Goal: Information Seeking & Learning: Learn about a topic

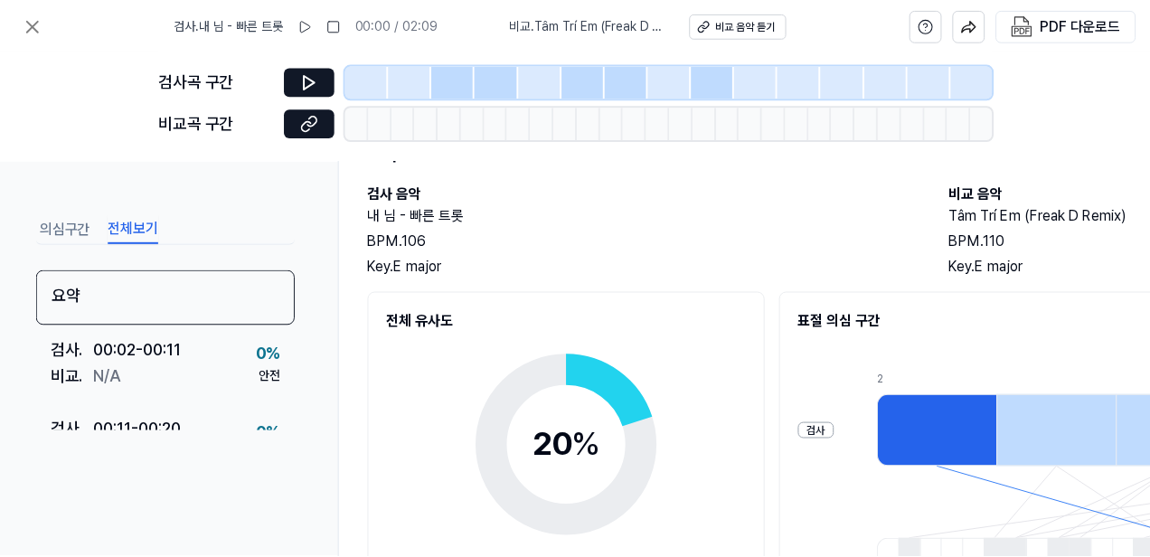
scroll to position [100, 0]
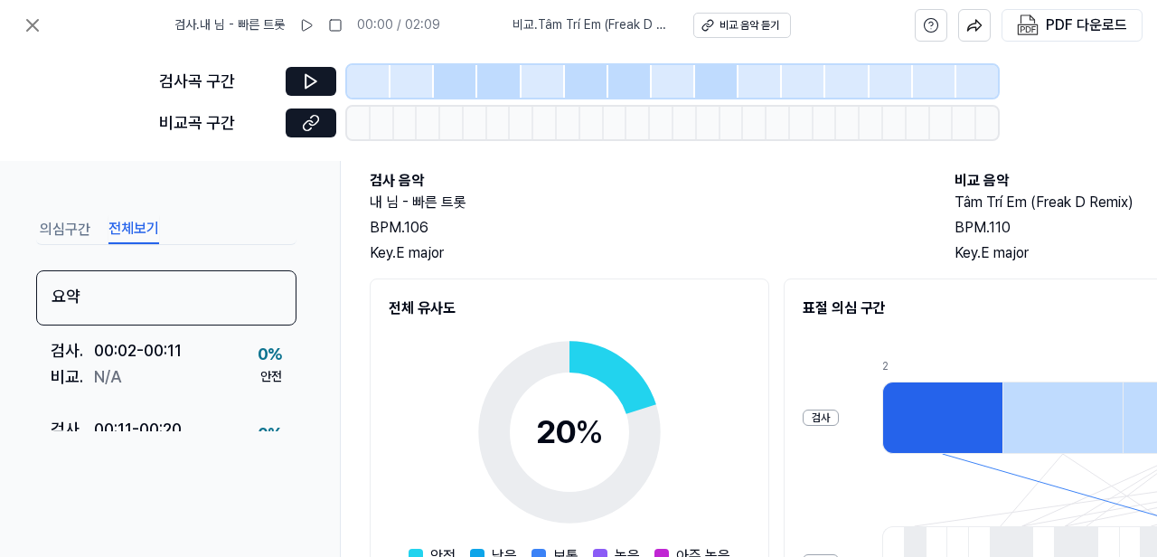
click at [77, 233] on button "의심구간" at bounding box center [65, 229] width 51 height 29
click at [127, 234] on button "전체보기" at bounding box center [133, 229] width 51 height 29
click at [32, 28] on icon at bounding box center [33, 25] width 22 height 22
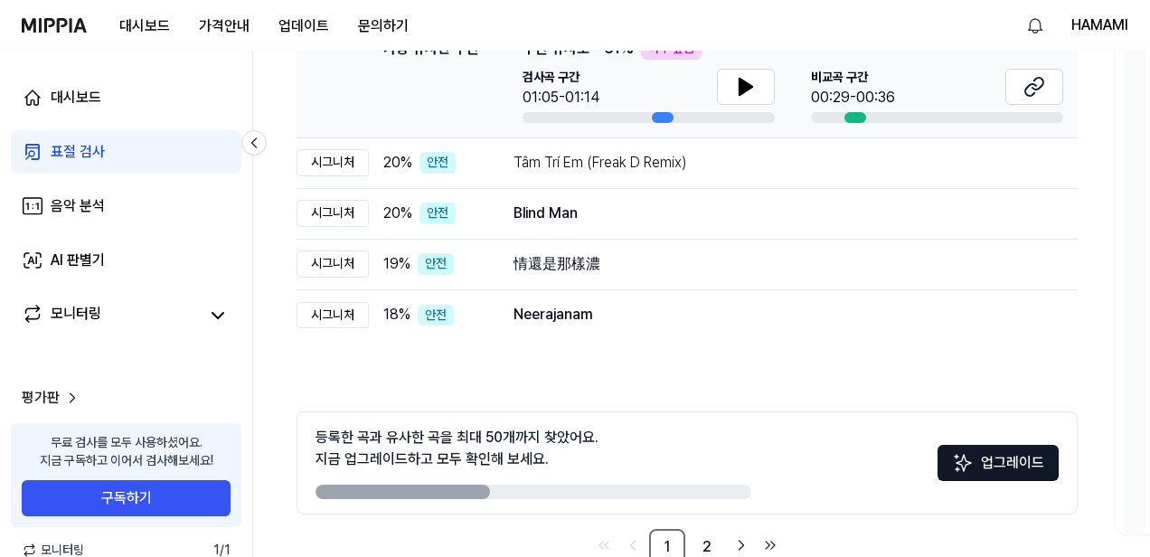
scroll to position [354, 0]
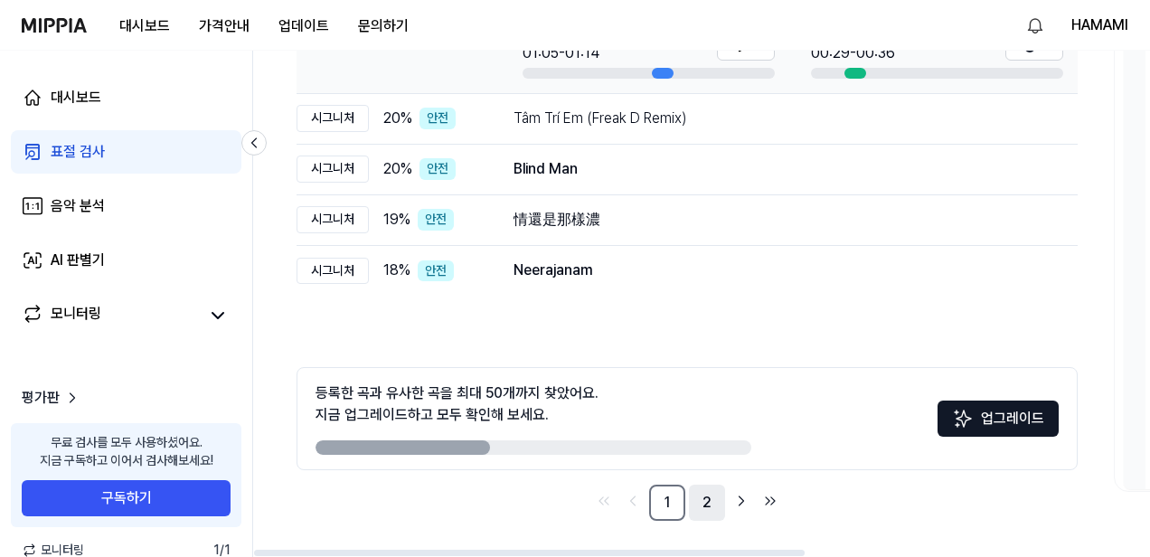
click at [705, 495] on link "2" at bounding box center [707, 503] width 36 height 36
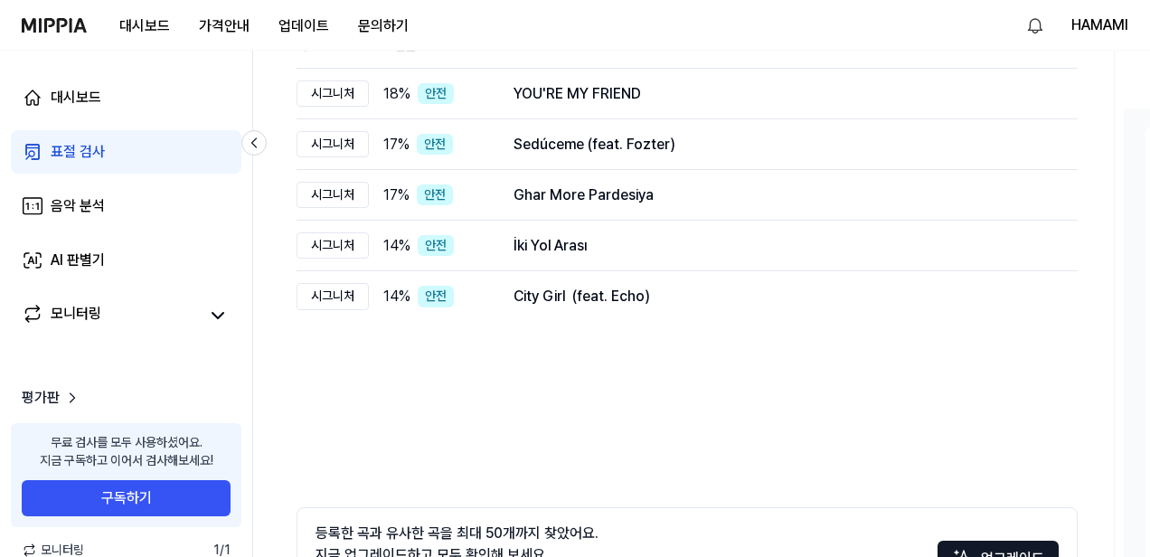
scroll to position [59, 0]
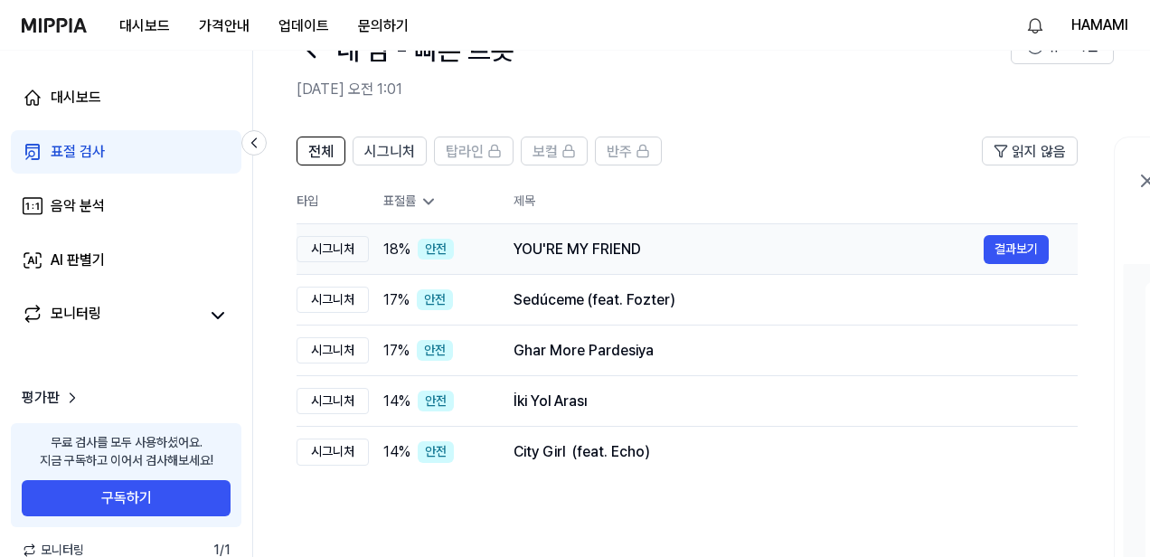
click at [571, 248] on div "YOU'RE MY FRIEND" at bounding box center [749, 250] width 470 height 22
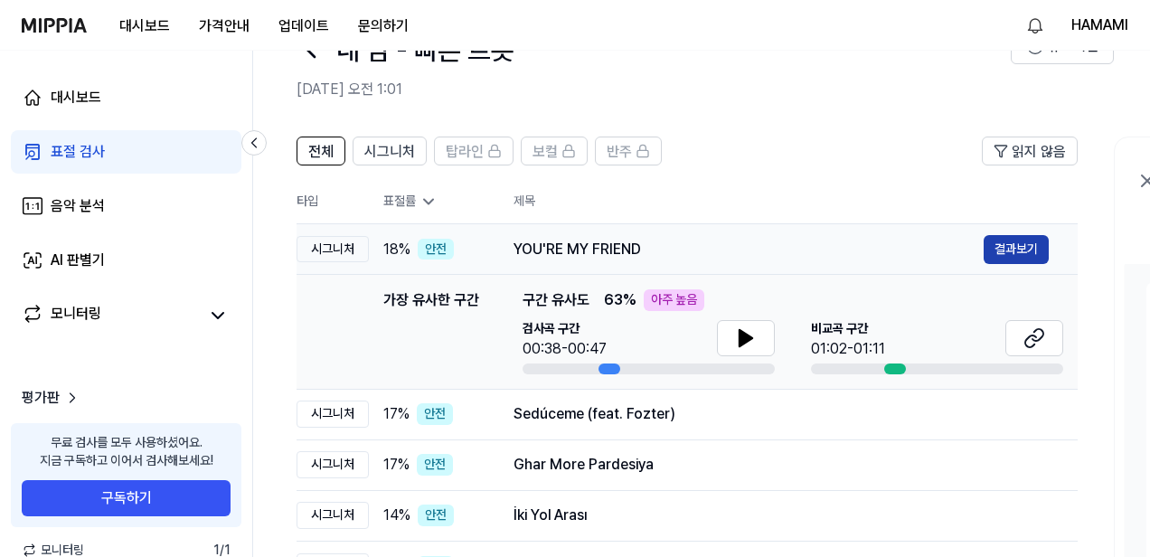
click at [1018, 254] on button "결과보기" at bounding box center [1016, 249] width 65 height 29
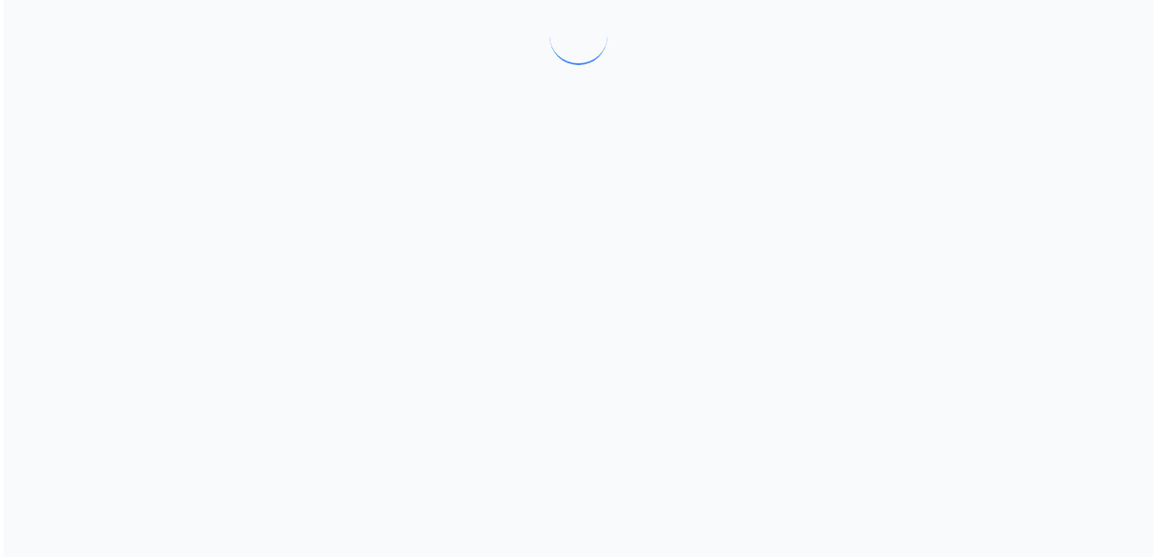
scroll to position [0, 0]
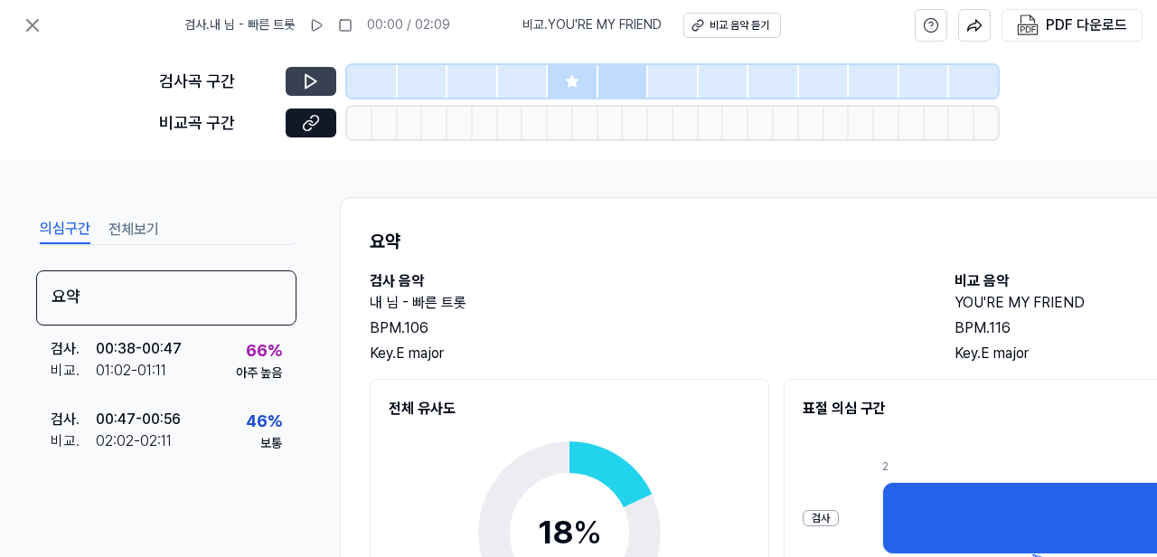
click at [310, 72] on icon at bounding box center [311, 81] width 18 height 18
click at [307, 86] on icon at bounding box center [311, 81] width 18 height 18
click at [321, 25] on icon at bounding box center [316, 25] width 14 height 14
click at [315, 127] on icon at bounding box center [311, 123] width 18 height 18
click at [313, 80] on icon at bounding box center [314, 81] width 3 height 12
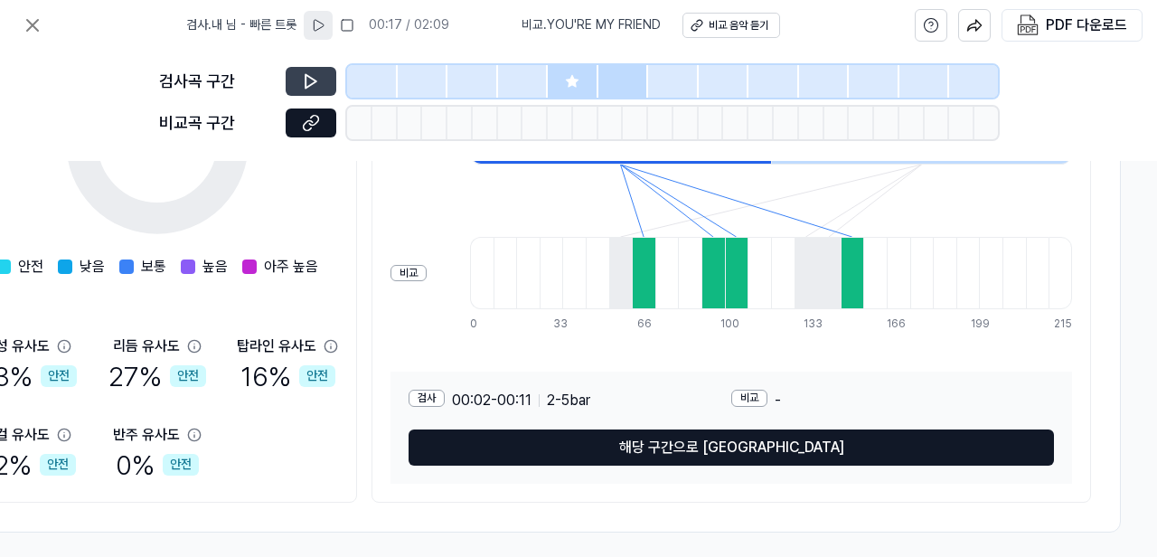
scroll to position [409, 420]
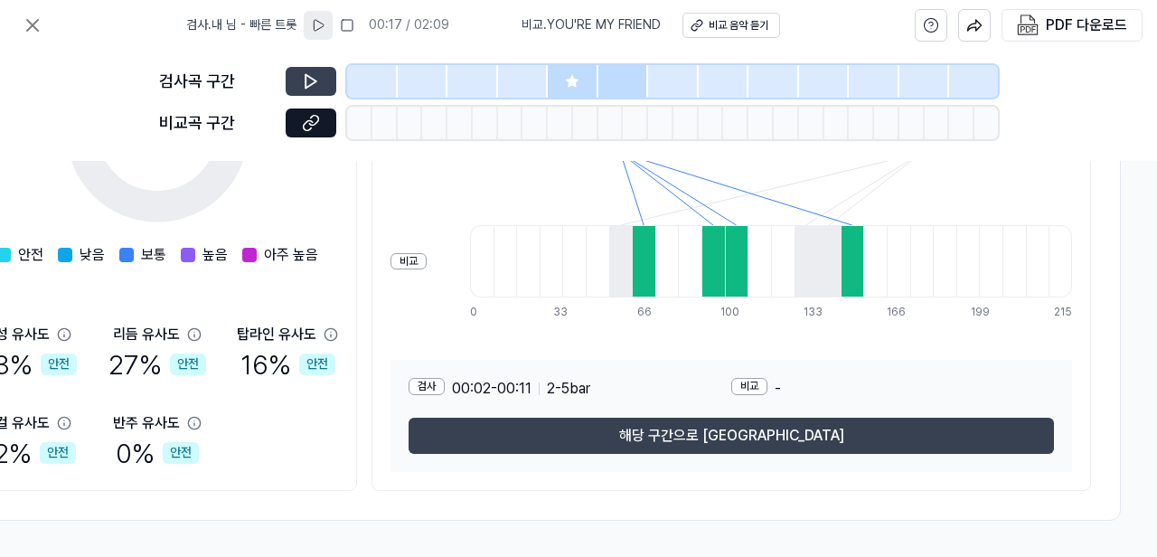
click at [622, 429] on button "해당 구간으로 [GEOGRAPHIC_DATA]" at bounding box center [732, 436] width 646 height 36
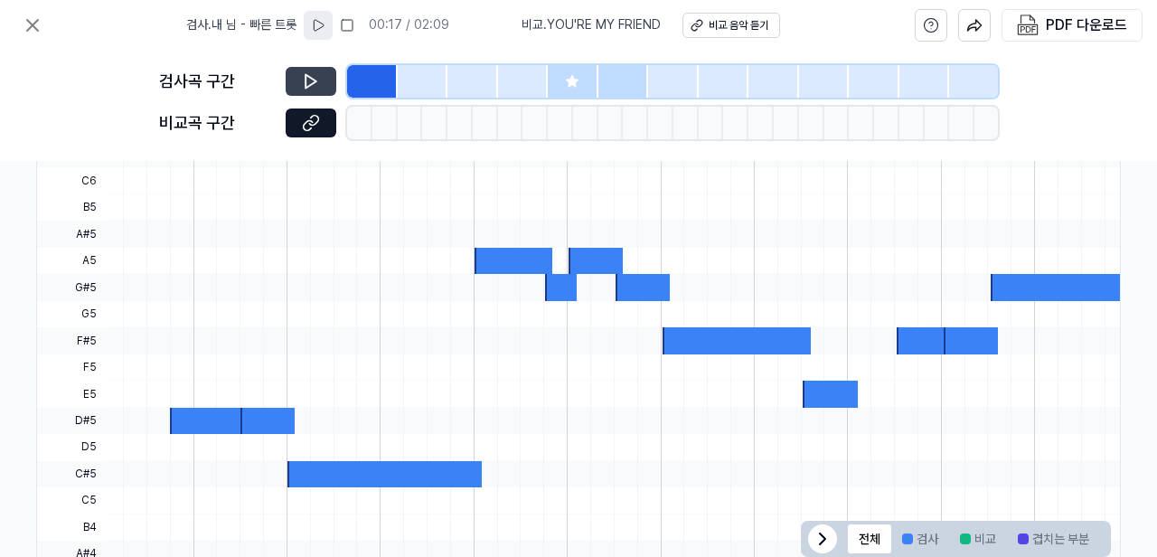
scroll to position [0, 7]
click at [324, 25] on icon at bounding box center [318, 25] width 14 height 14
click at [575, 81] on icon at bounding box center [572, 81] width 12 height 12
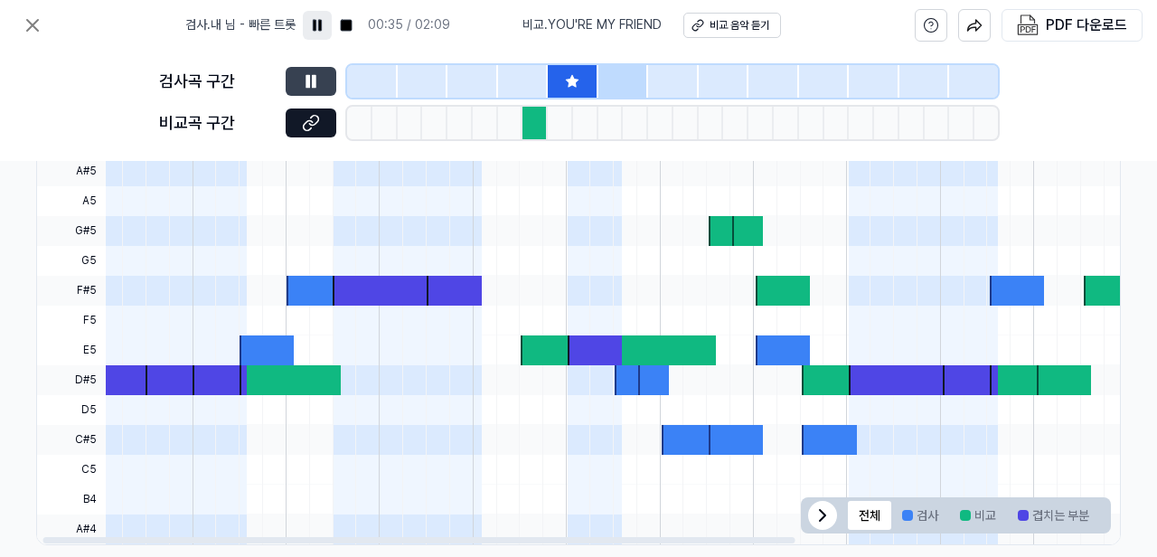
scroll to position [661, 311]
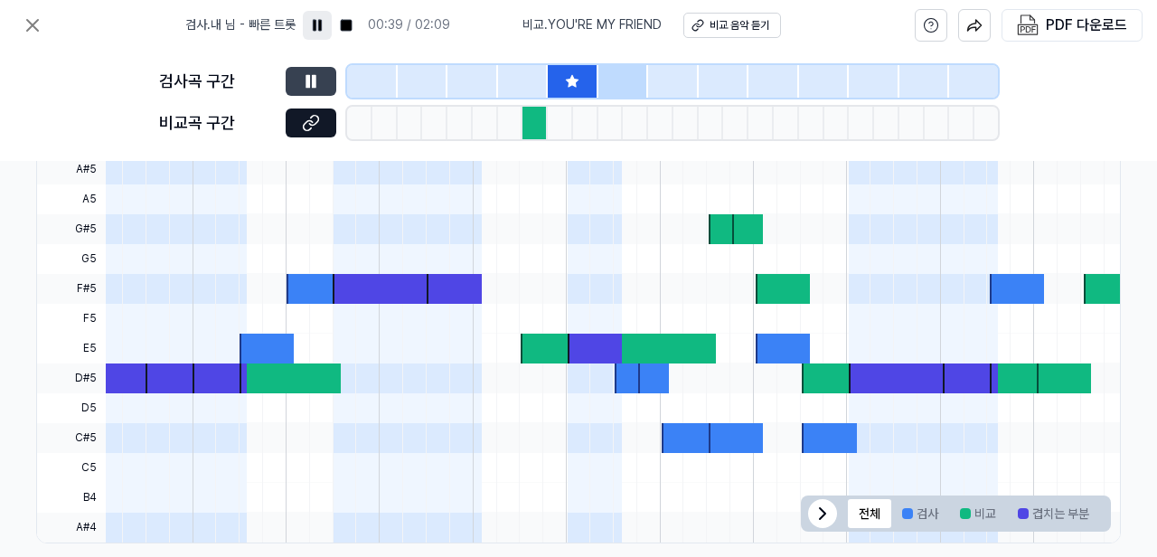
click at [537, 81] on div at bounding box center [523, 81] width 51 height 33
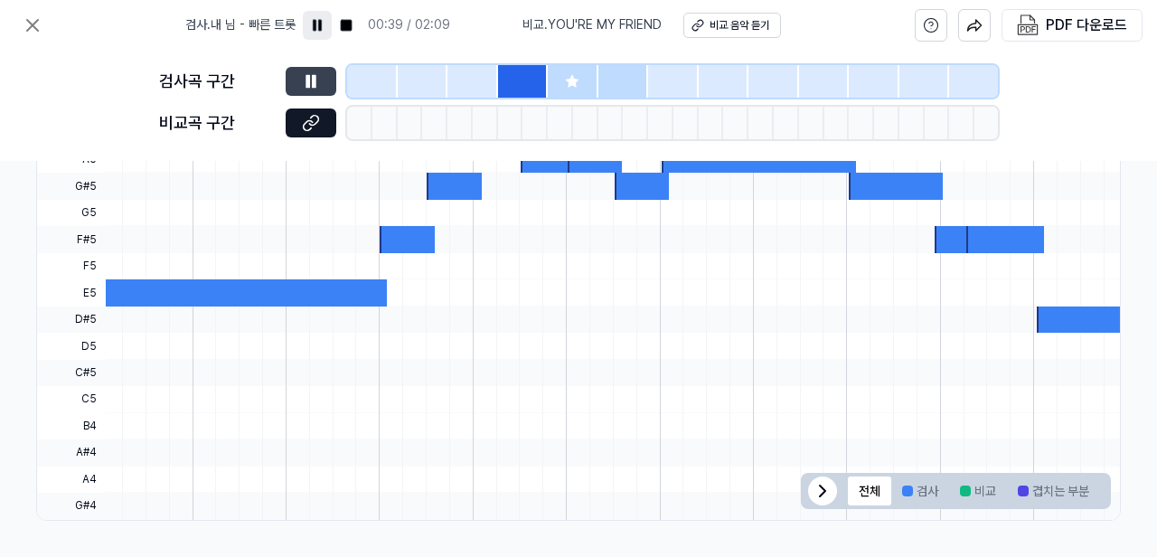
scroll to position [623, 311]
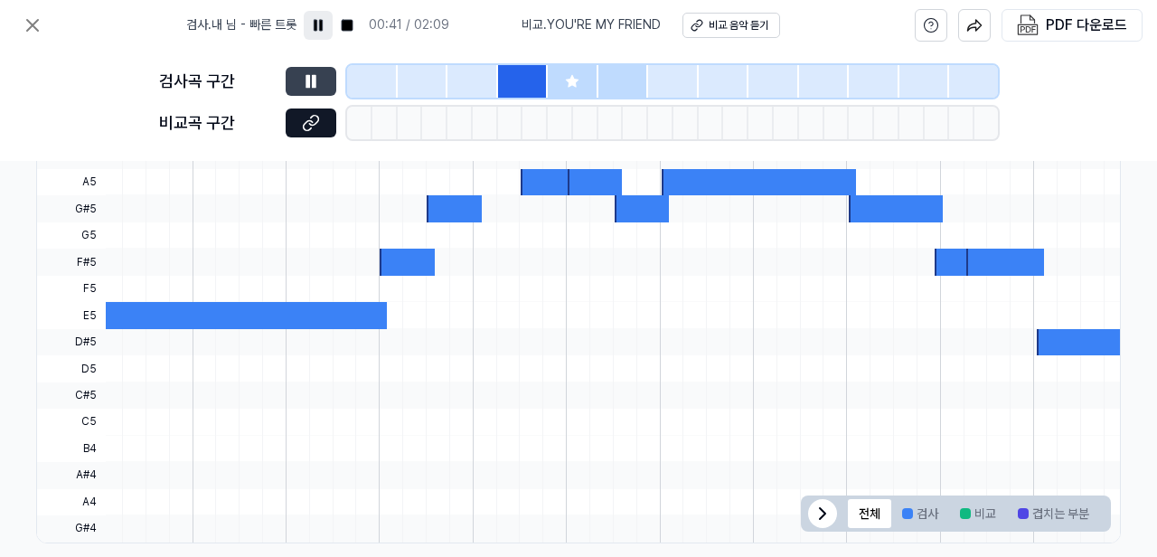
click at [581, 82] on div at bounding box center [573, 81] width 51 height 33
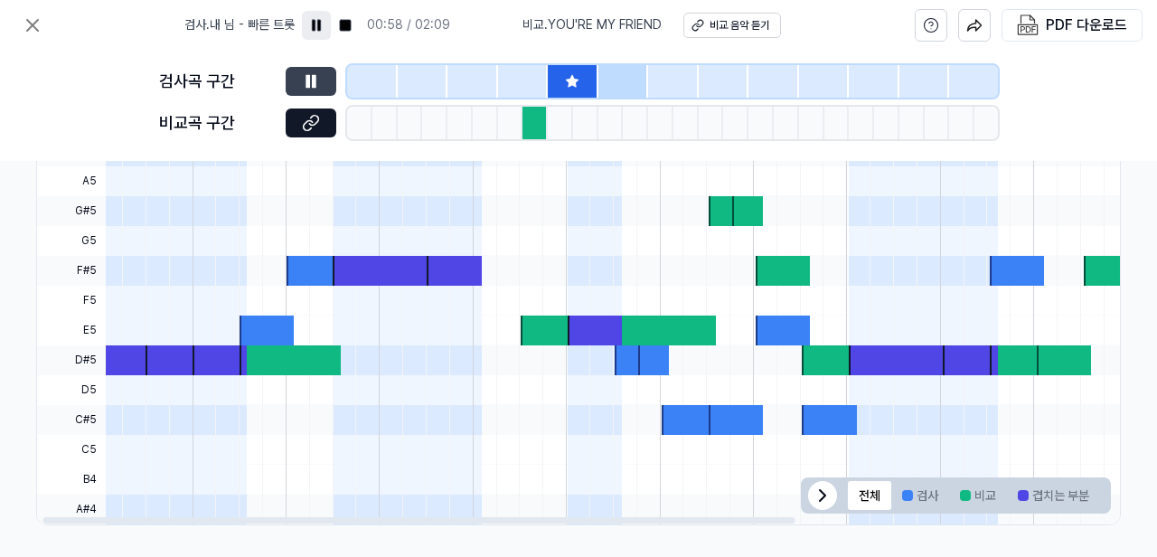
scroll to position [672, 311]
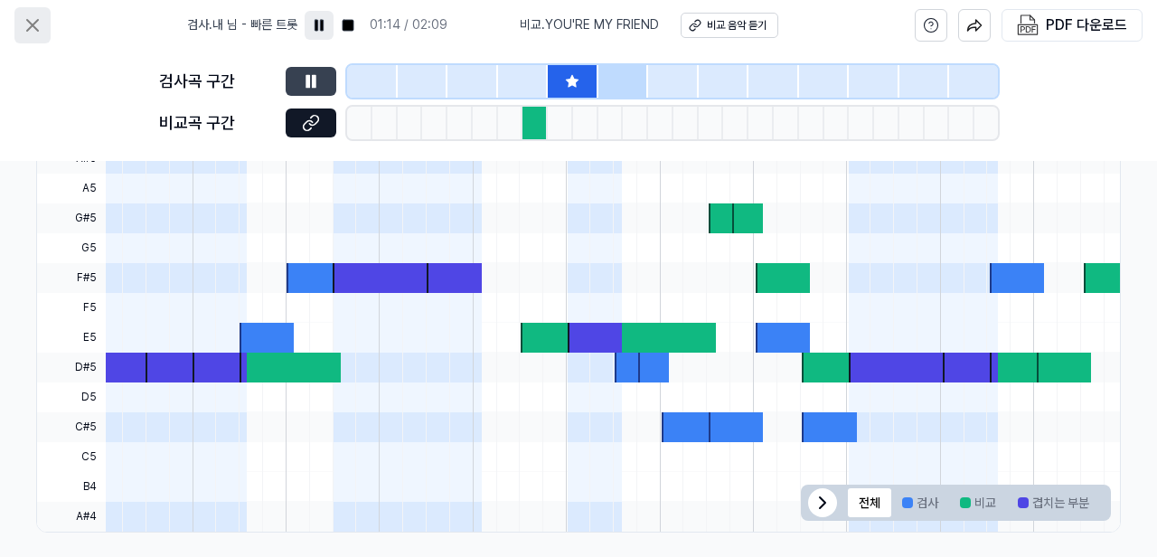
click at [33, 25] on icon at bounding box center [32, 25] width 11 height 11
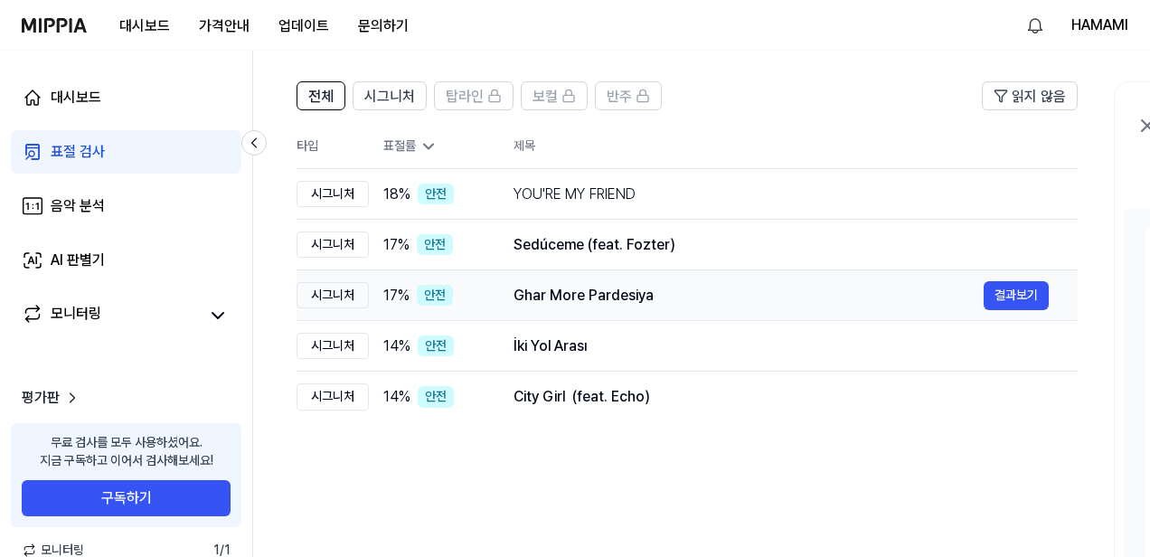
scroll to position [118, 0]
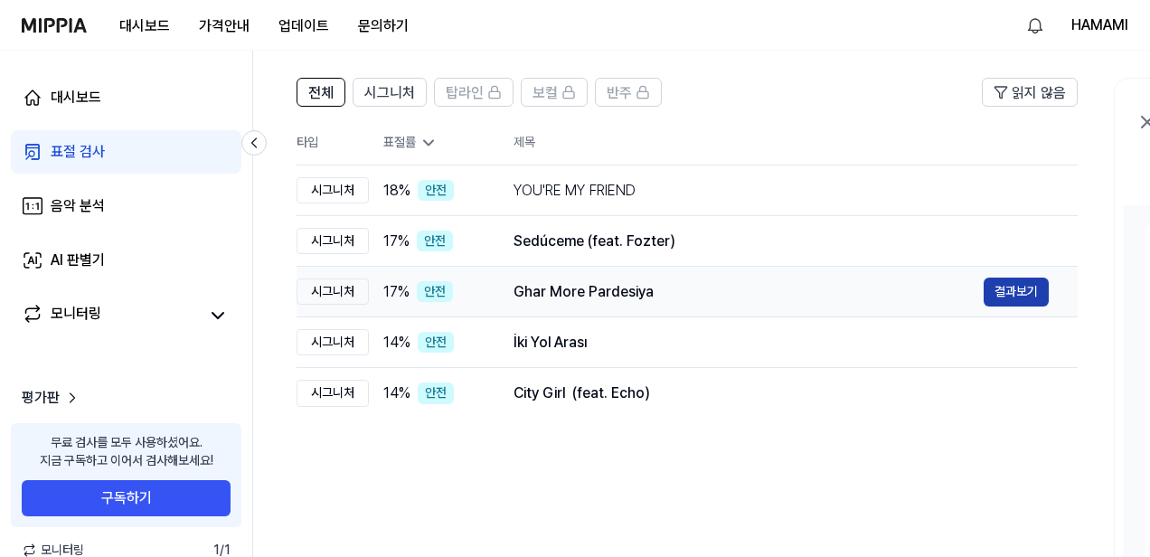
click at [1007, 288] on button "결과보기" at bounding box center [1016, 292] width 65 height 29
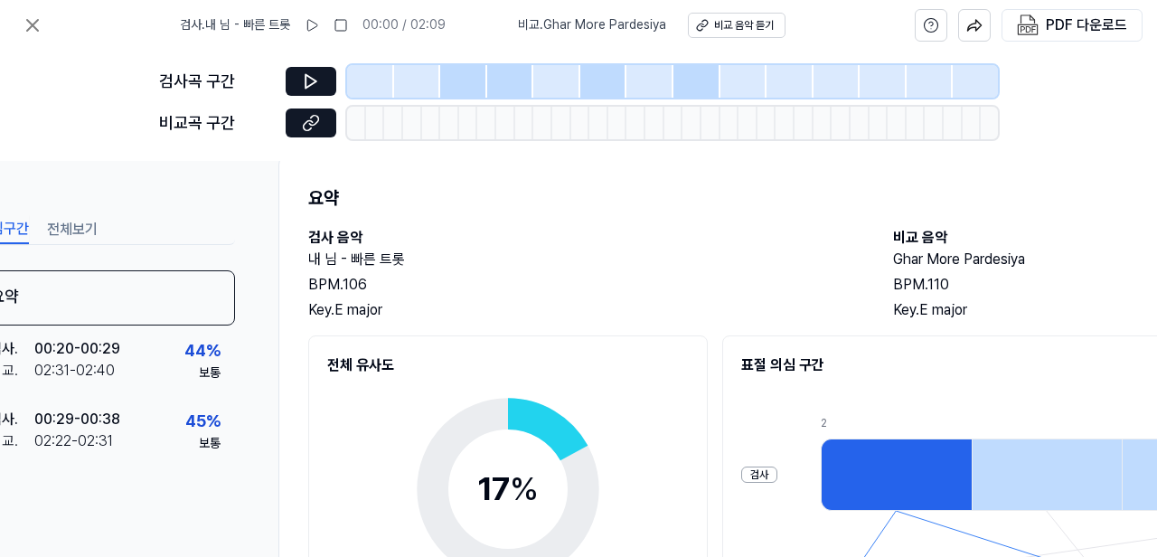
scroll to position [42, 61]
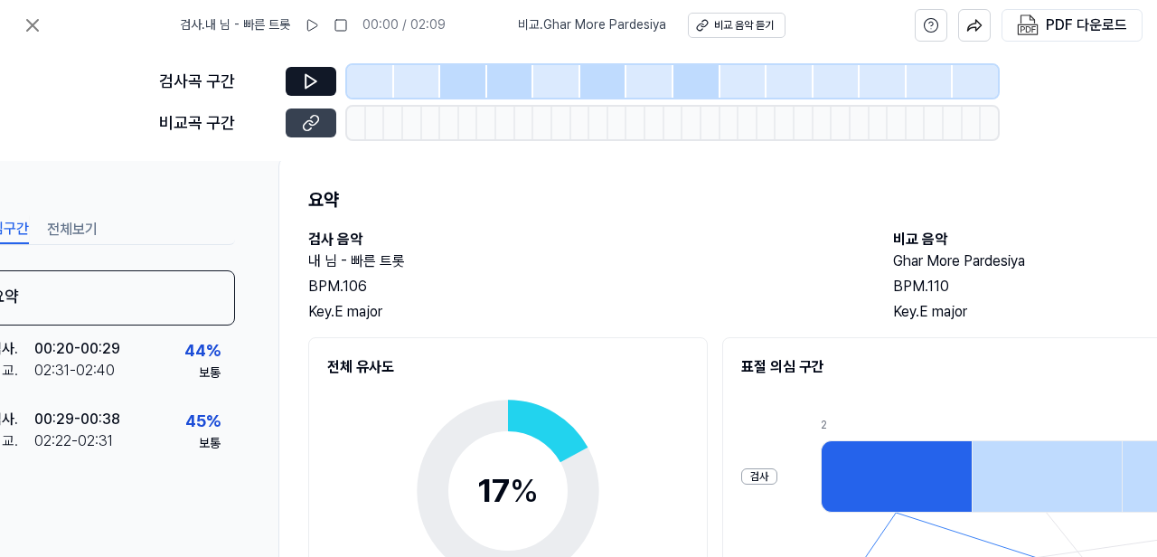
click at [312, 127] on icon at bounding box center [311, 123] width 18 height 18
click at [315, 79] on icon at bounding box center [311, 81] width 18 height 18
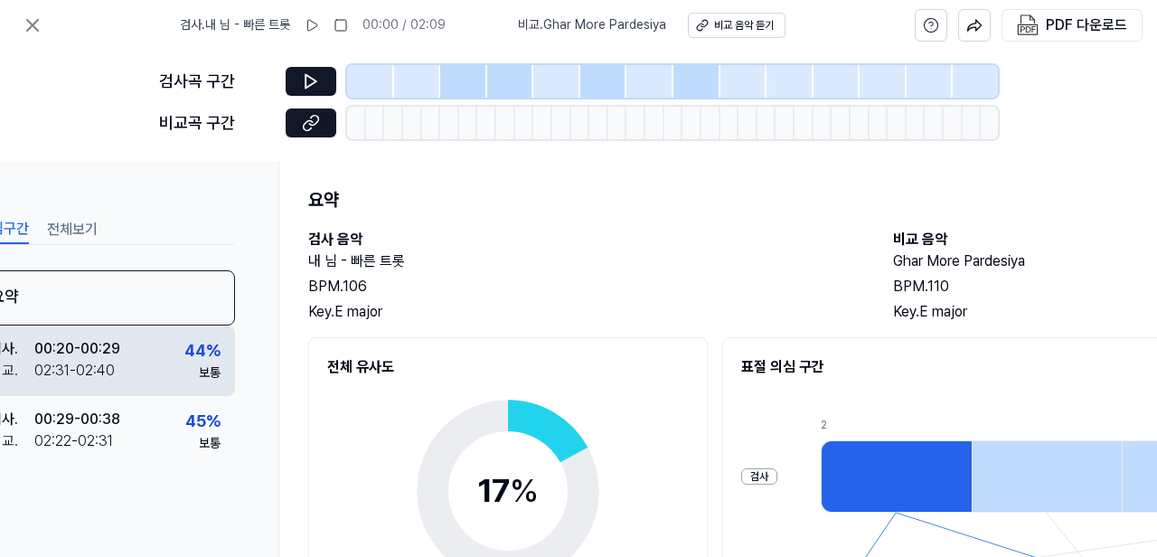
click at [189, 354] on div "44 %" at bounding box center [202, 351] width 36 height 26
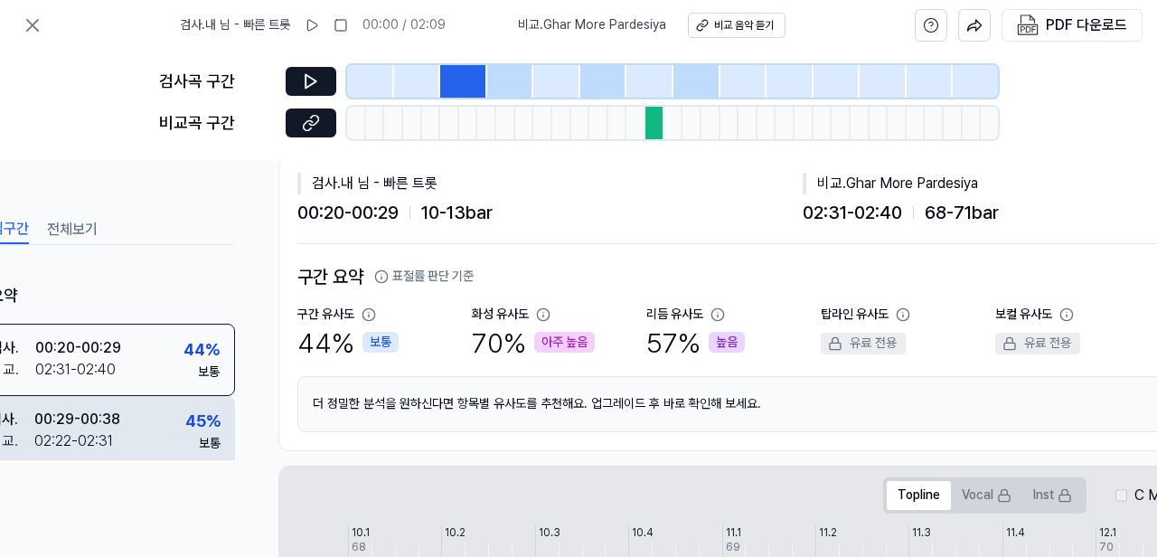
click at [187, 427] on div "45 %" at bounding box center [202, 422] width 35 height 26
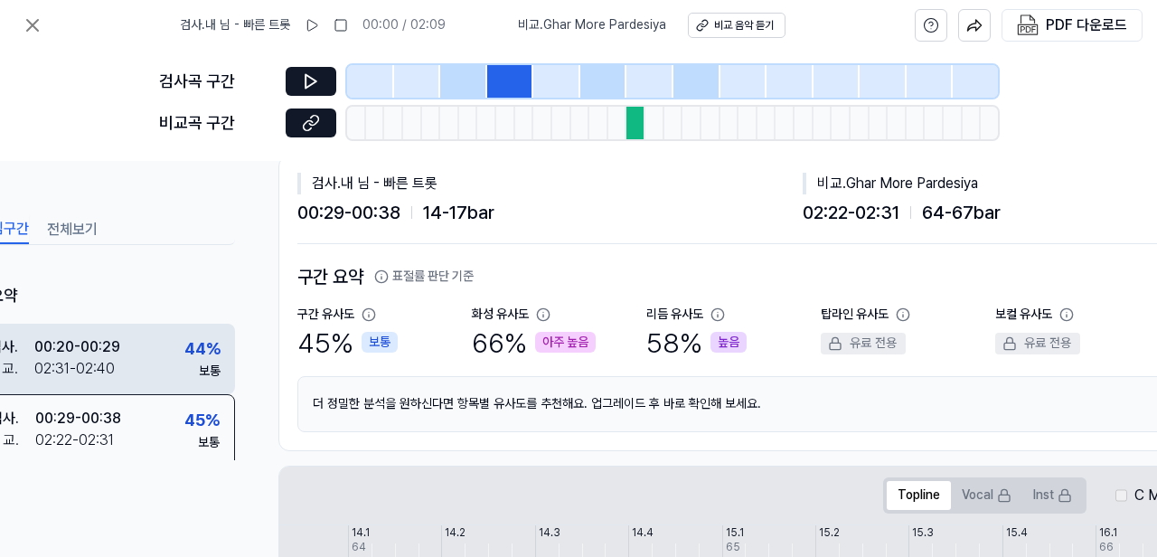
click at [200, 358] on div "44 %" at bounding box center [202, 349] width 36 height 26
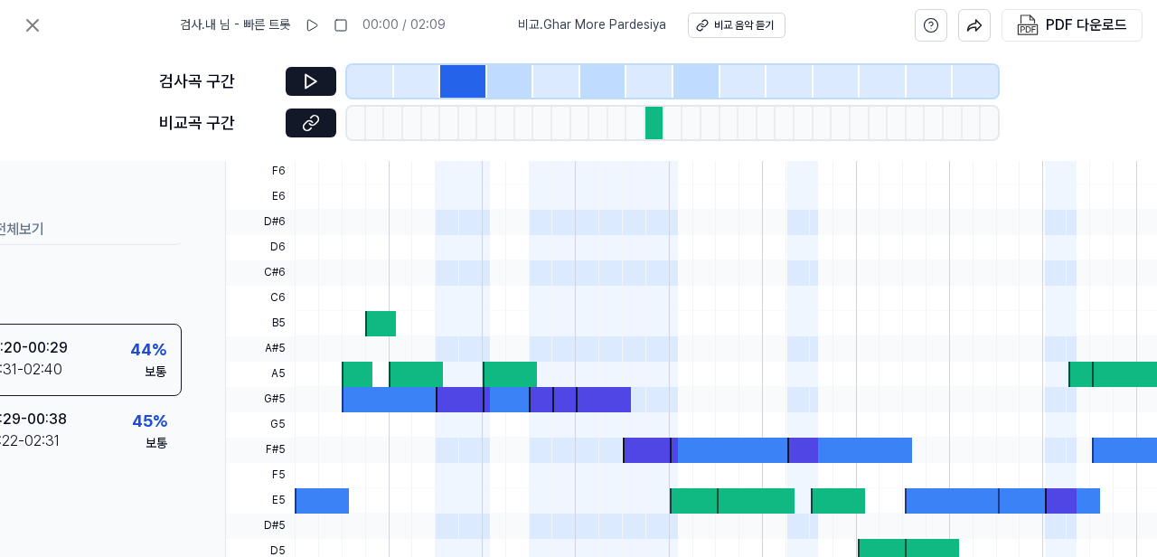
scroll to position [552, 115]
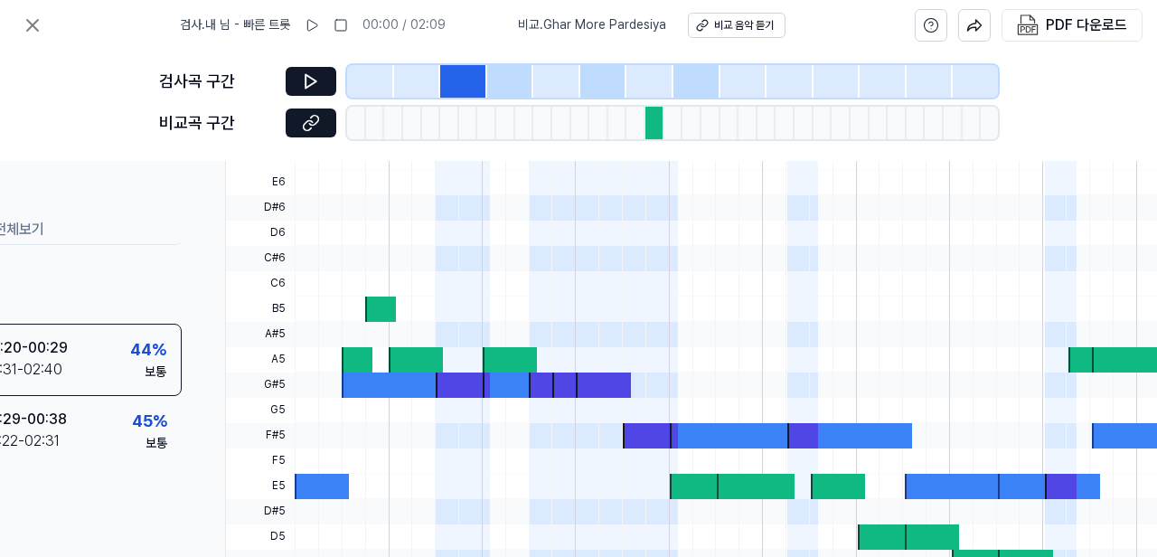
click at [654, 121] on div at bounding box center [655, 123] width 19 height 33
click at [465, 80] on div at bounding box center [463, 81] width 47 height 33
click at [316, 129] on icon at bounding box center [311, 123] width 18 height 18
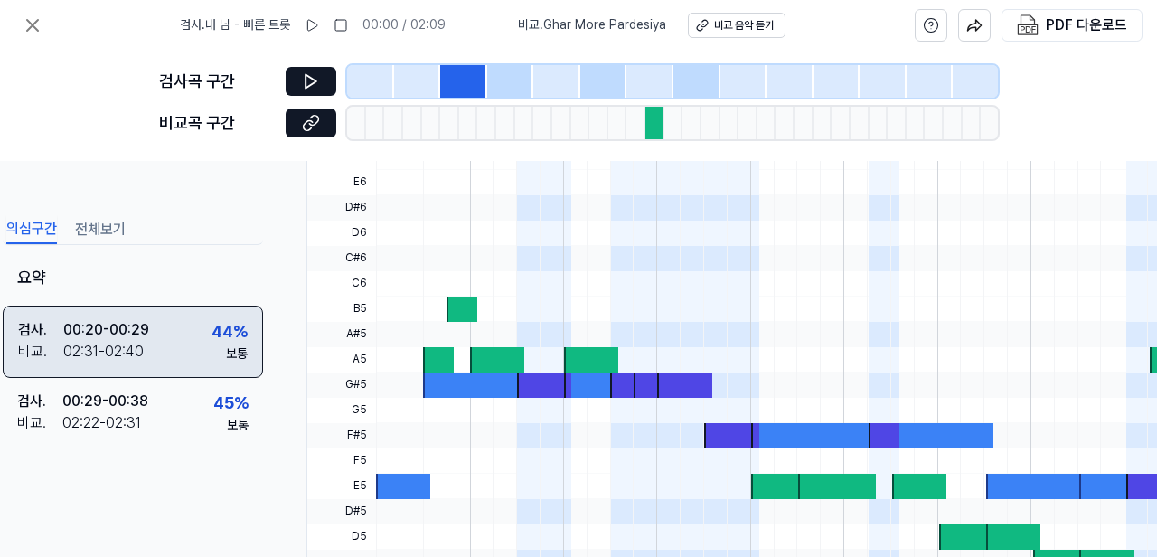
scroll to position [552, 32]
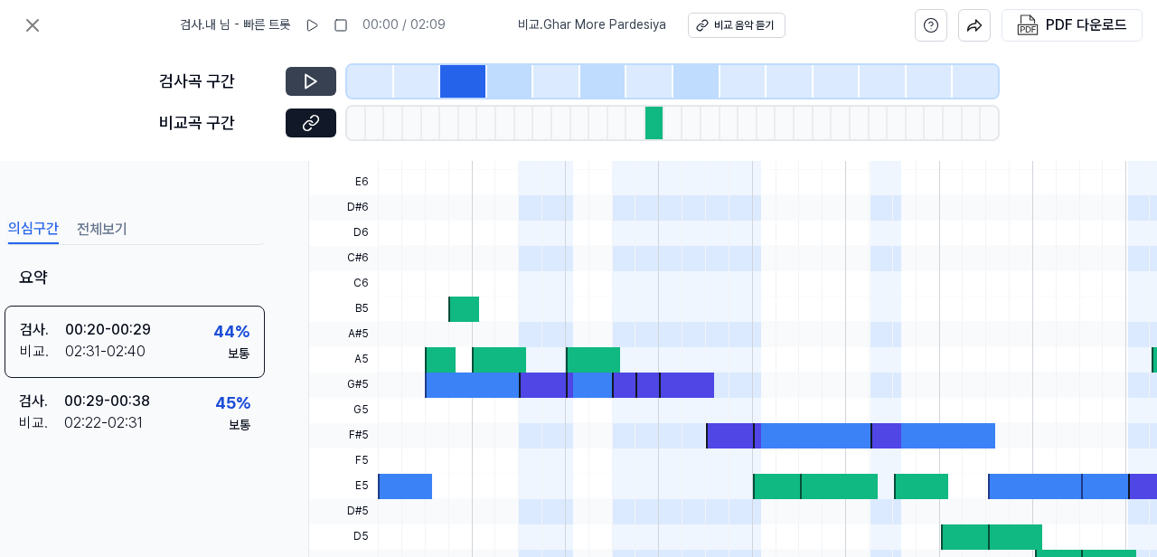
click at [319, 81] on icon at bounding box center [311, 81] width 18 height 18
click at [316, 80] on icon at bounding box center [311, 81] width 18 height 18
click at [316, 24] on rect at bounding box center [315, 25] width 3 height 11
click at [33, 27] on icon at bounding box center [33, 25] width 22 height 22
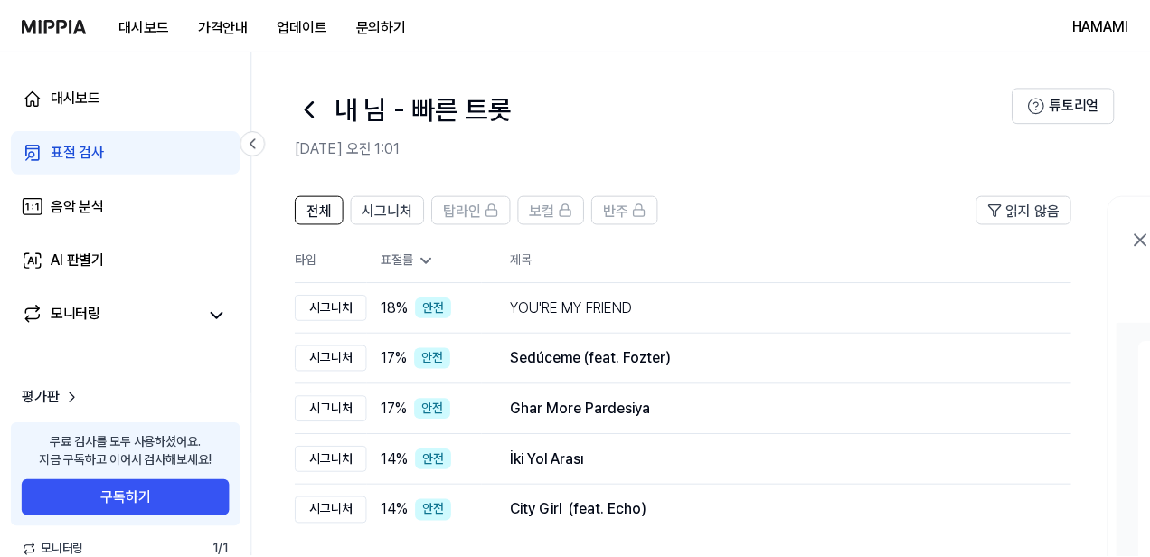
scroll to position [118, 0]
